Goal: Task Accomplishment & Management: Use online tool/utility

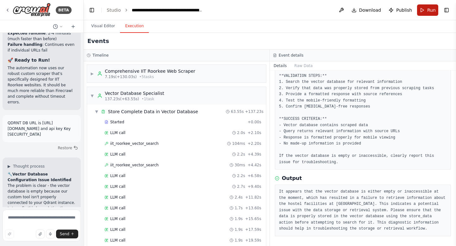
click at [428, 10] on span "Run" at bounding box center [431, 10] width 9 height 6
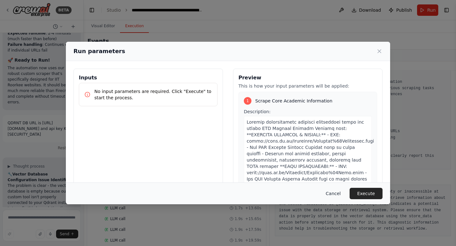
click at [340, 191] on button "Cancel" at bounding box center [333, 193] width 25 height 11
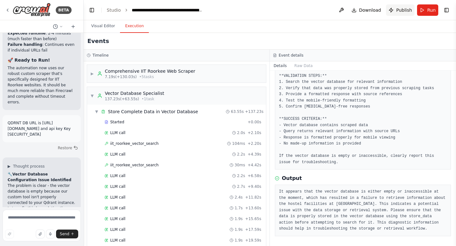
click at [403, 13] on span "Publish" at bounding box center [404, 10] width 16 height 6
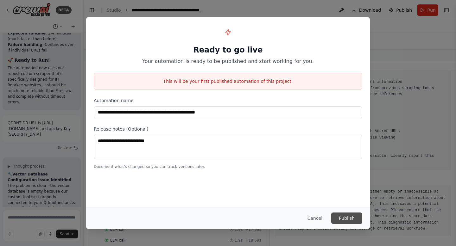
click at [342, 218] on button "Publish" at bounding box center [346, 218] width 31 height 11
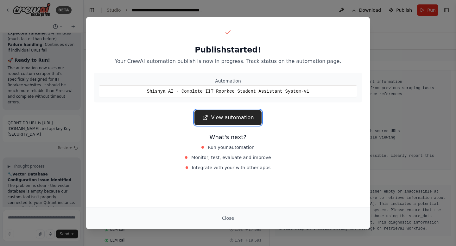
click at [243, 117] on link "View automation" at bounding box center [228, 117] width 67 height 15
click at [229, 219] on button "Close" at bounding box center [228, 218] width 22 height 11
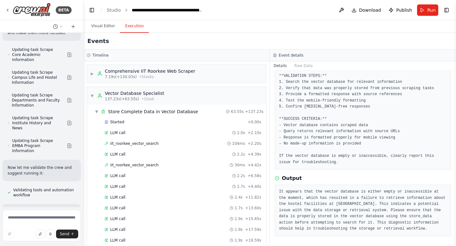
scroll to position [27397, 0]
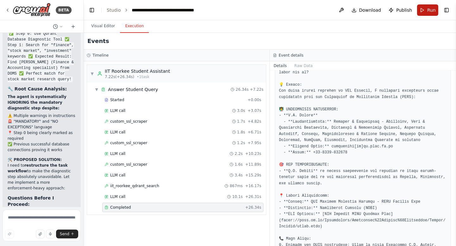
click at [430, 12] on span "Run" at bounding box center [431, 10] width 9 height 6
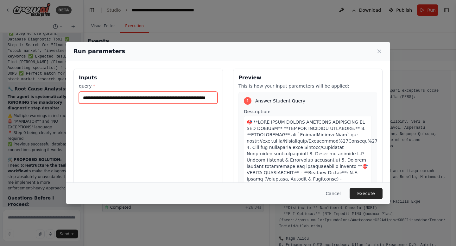
click at [162, 100] on input "**********" at bounding box center [148, 98] width 139 height 12
drag, startPoint x: 162, startPoint y: 99, endPoint x: 128, endPoint y: 98, distance: 34.6
click at [128, 98] on input "**********" at bounding box center [148, 98] width 139 height 12
type input "**********"
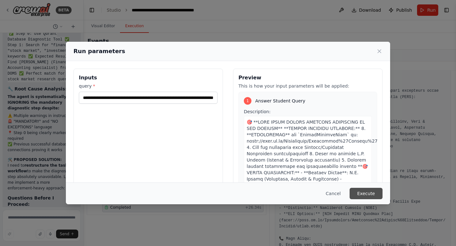
click at [371, 192] on button "Execute" at bounding box center [366, 193] width 33 height 11
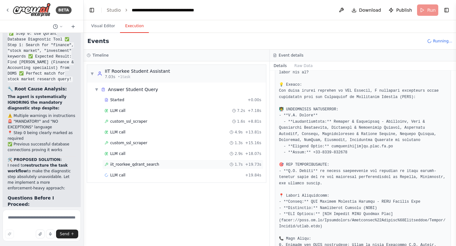
click at [166, 167] on div "iit_roorkee_qdrant_search 1.7s + 19.73s" at bounding box center [183, 164] width 157 height 5
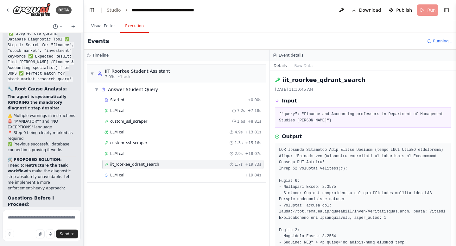
click at [166, 167] on div "iit_roorkee_qdrant_search 1.7s + 19.73s" at bounding box center [183, 164] width 157 height 5
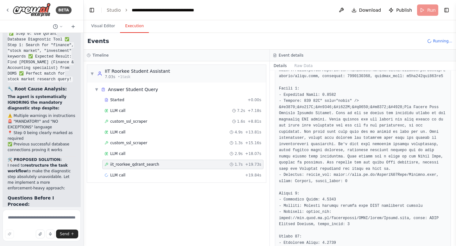
scroll to position [624, 0]
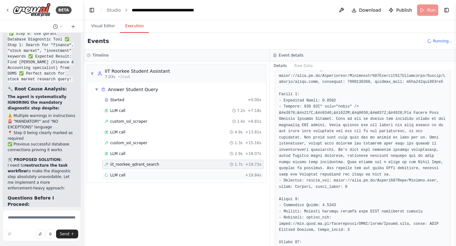
click at [123, 175] on span "LLM call" at bounding box center [117, 175] width 15 height 5
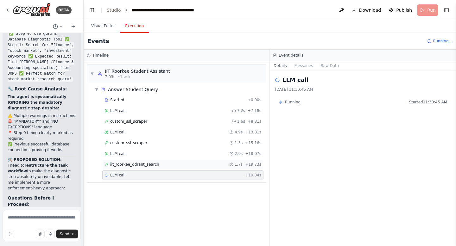
click at [126, 164] on span "iit_roorkee_qdrant_search" at bounding box center [134, 164] width 49 height 5
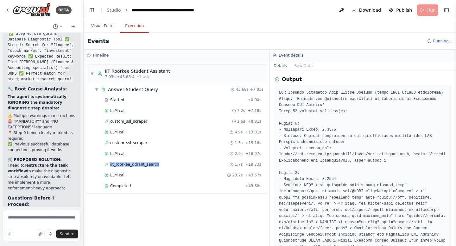
scroll to position [59, 0]
click at [133, 186] on div "Completed" at bounding box center [174, 186] width 138 height 5
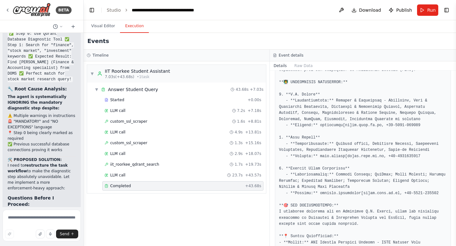
scroll to position [270, 0]
click at [429, 12] on span "Run" at bounding box center [431, 10] width 9 height 6
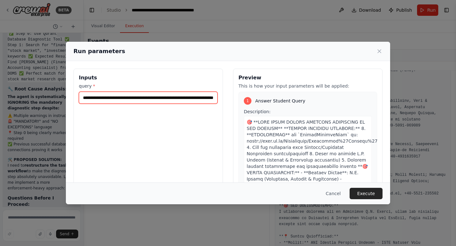
click at [126, 97] on input "**********" at bounding box center [148, 98] width 139 height 12
click at [337, 192] on button "Cancel" at bounding box center [333, 193] width 25 height 11
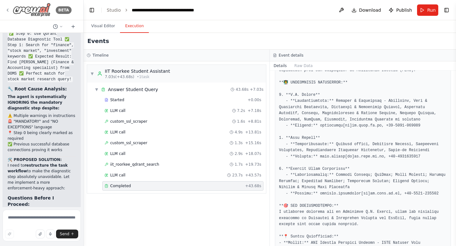
click at [24, 12] on img at bounding box center [32, 10] width 38 height 14
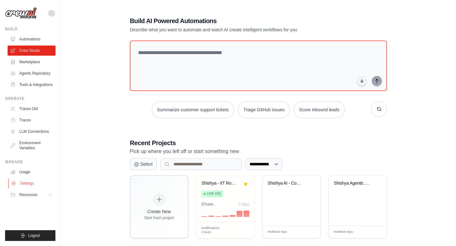
click at [28, 184] on link "Settings" at bounding box center [32, 184] width 48 height 10
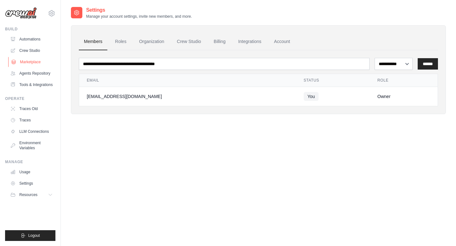
click at [36, 64] on link "Marketplace" at bounding box center [32, 62] width 48 height 10
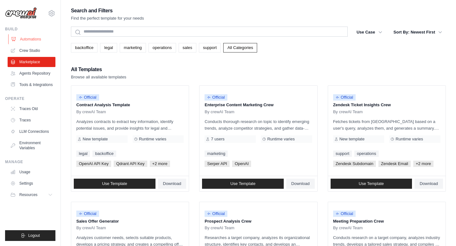
click at [32, 40] on link "Automations" at bounding box center [32, 39] width 48 height 10
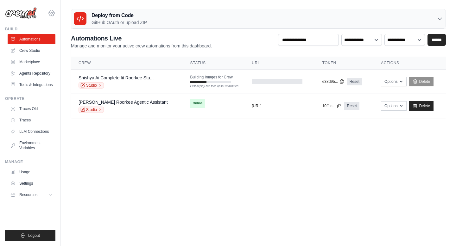
click at [50, 16] on icon at bounding box center [52, 12] width 6 height 5
click at [60, 39] on span "Settings" at bounding box center [79, 39] width 50 height 6
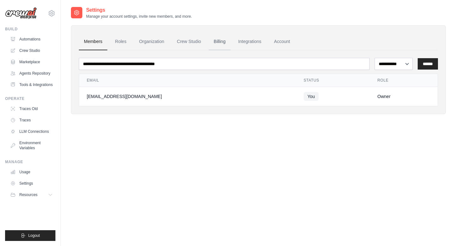
click at [221, 41] on link "Billing" at bounding box center [220, 41] width 22 height 17
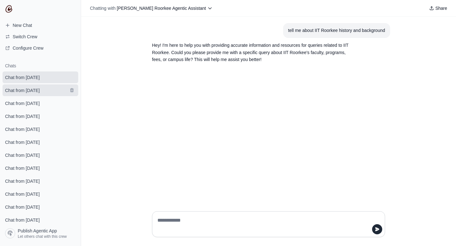
click at [21, 88] on span "Chat from [DATE]" at bounding box center [22, 90] width 35 height 6
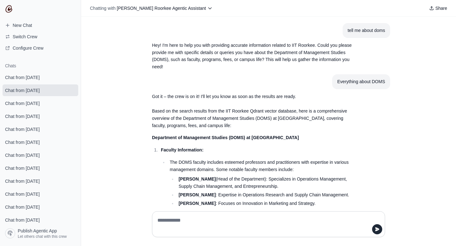
click at [21, 88] on span "Chat from [DATE]" at bounding box center [22, 90] width 35 height 6
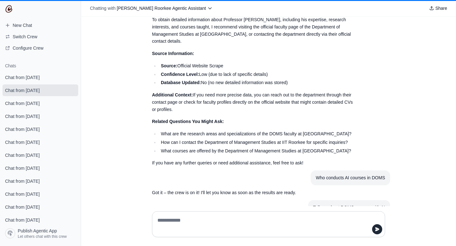
scroll to position [677, 0]
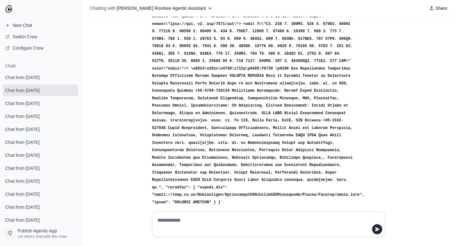
scroll to position [861, 0]
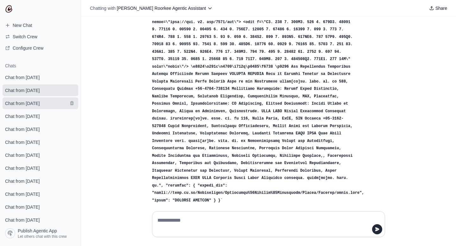
click at [26, 105] on span "Chat from [DATE]" at bounding box center [22, 103] width 35 height 6
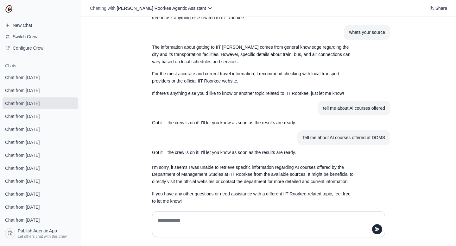
scroll to position [1783, 0]
